Goal: Find specific page/section: Find specific page/section

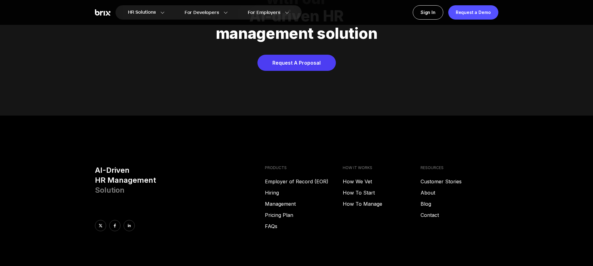
scroll to position [3178, 0]
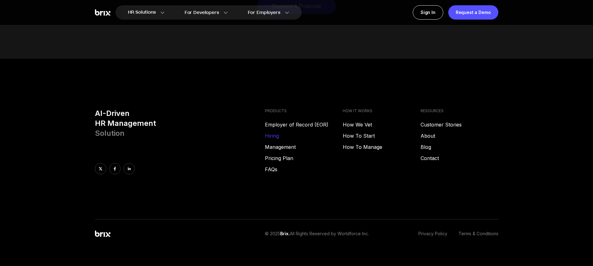
click at [273, 132] on link "Hiring" at bounding box center [304, 135] width 78 height 7
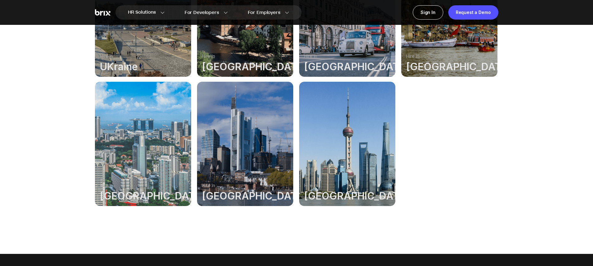
scroll to position [458, 0]
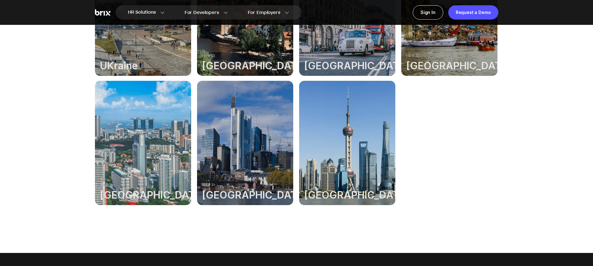
click at [444, 62] on div at bounding box center [449, 13] width 96 height 124
